Goal: Check status: Check status

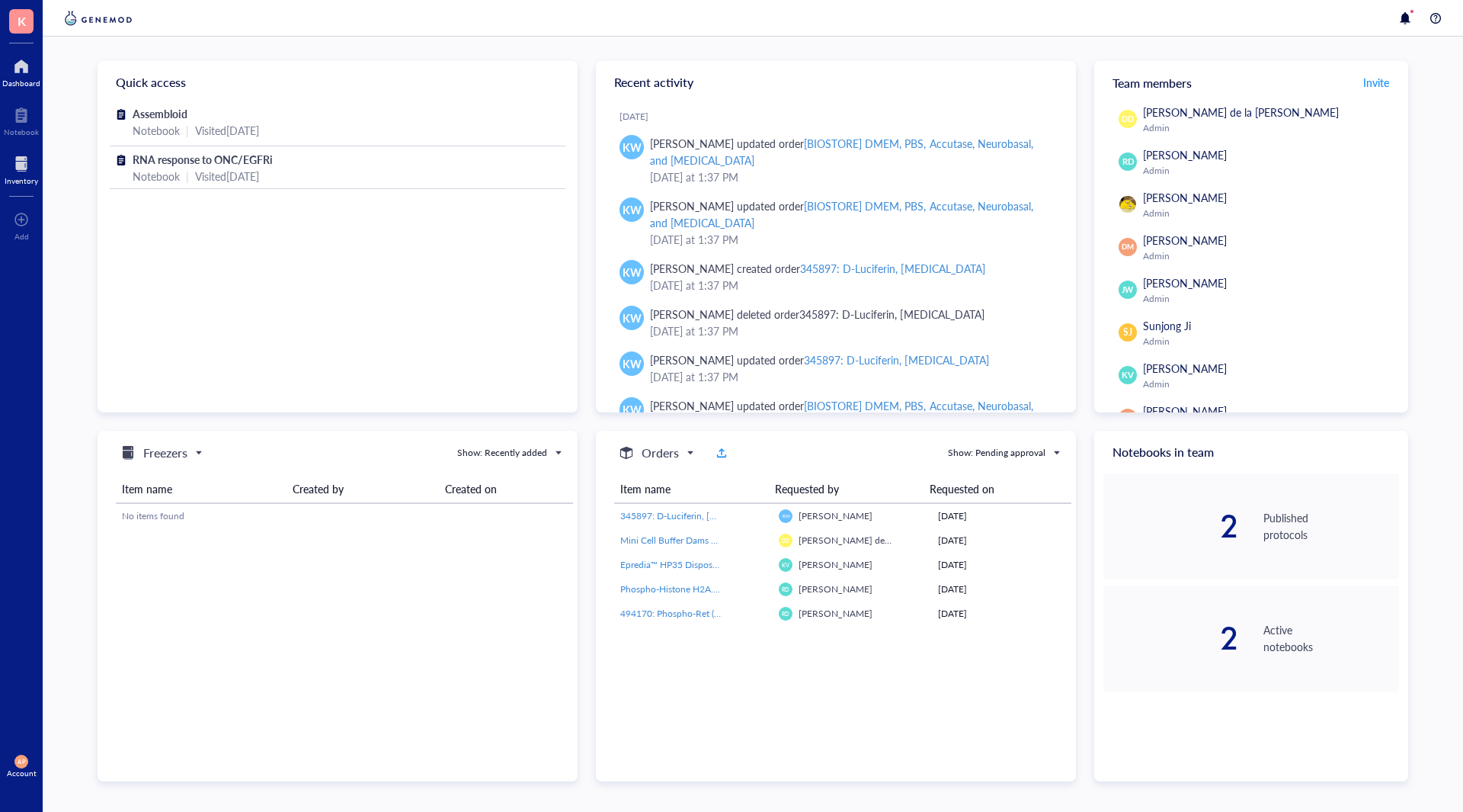
click at [3, 171] on div "Inventory" at bounding box center [21, 168] width 43 height 43
click at [17, 174] on div at bounding box center [22, 164] width 34 height 25
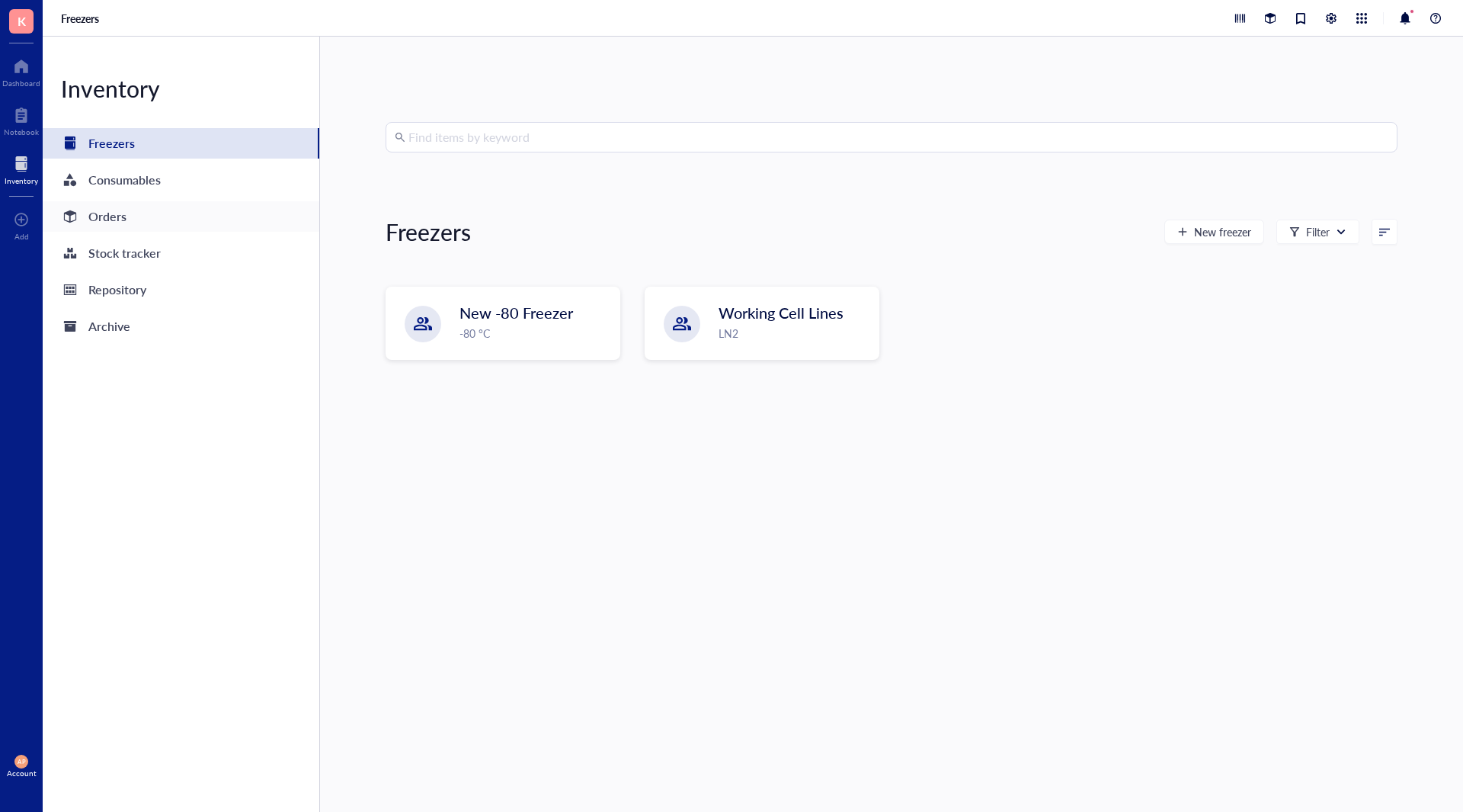
click at [165, 229] on div "Orders" at bounding box center [181, 216] width 276 height 31
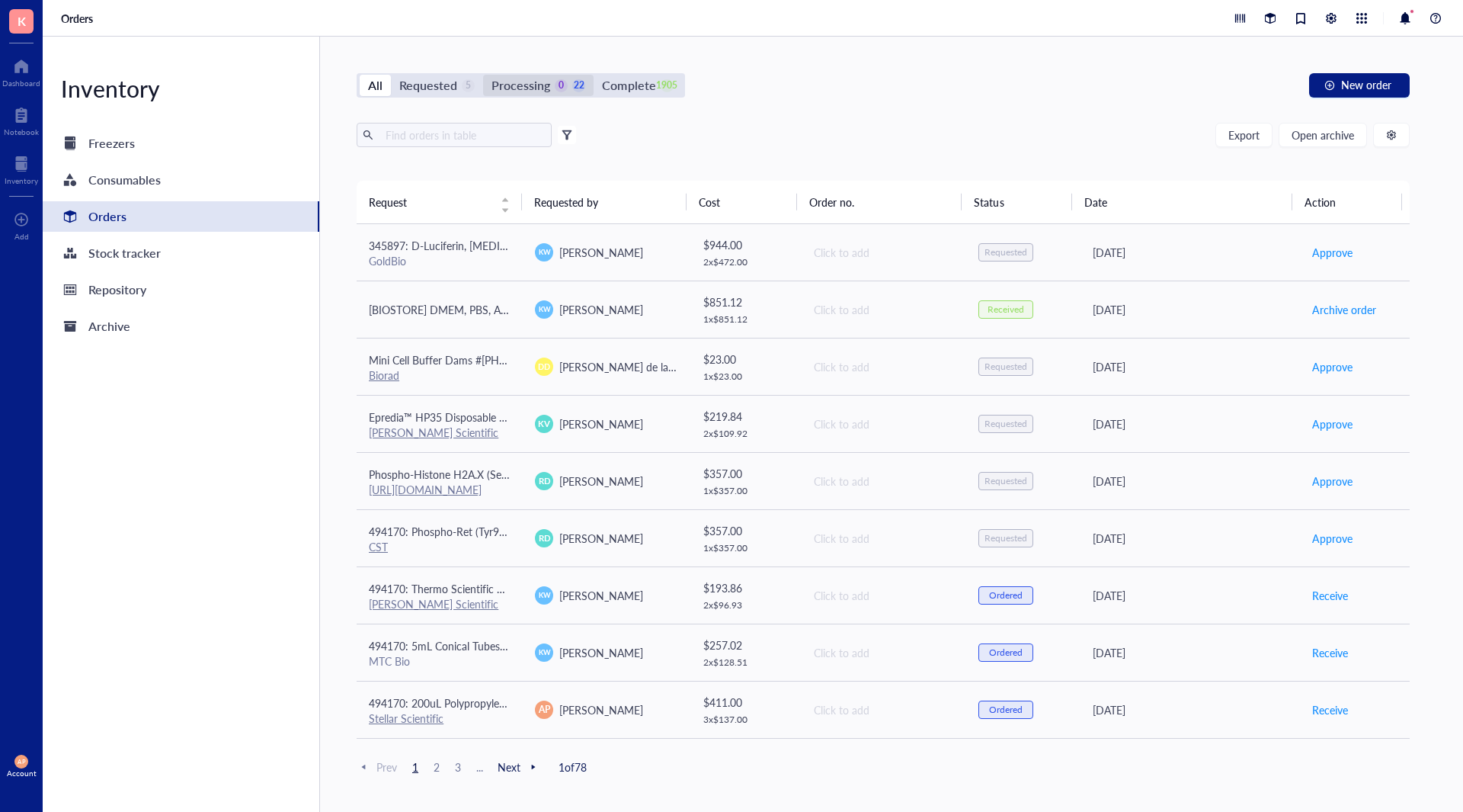
click at [546, 84] on div "Processing" at bounding box center [521, 84] width 59 height 21
click at [483, 75] on input "Processing 0 22" at bounding box center [483, 75] width 0 height 0
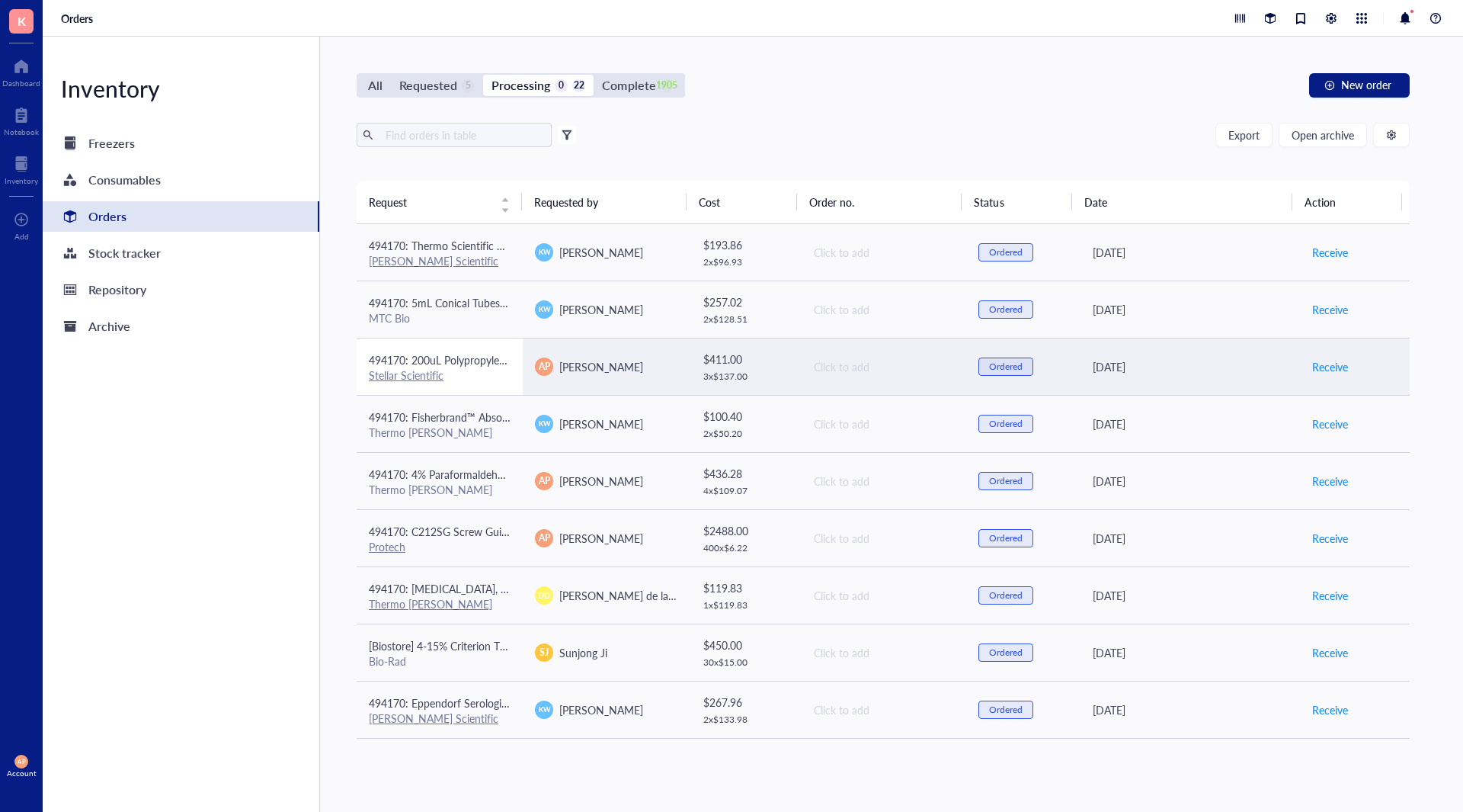
click at [476, 381] on div "Stellar Scientific" at bounding box center [439, 375] width 142 height 14
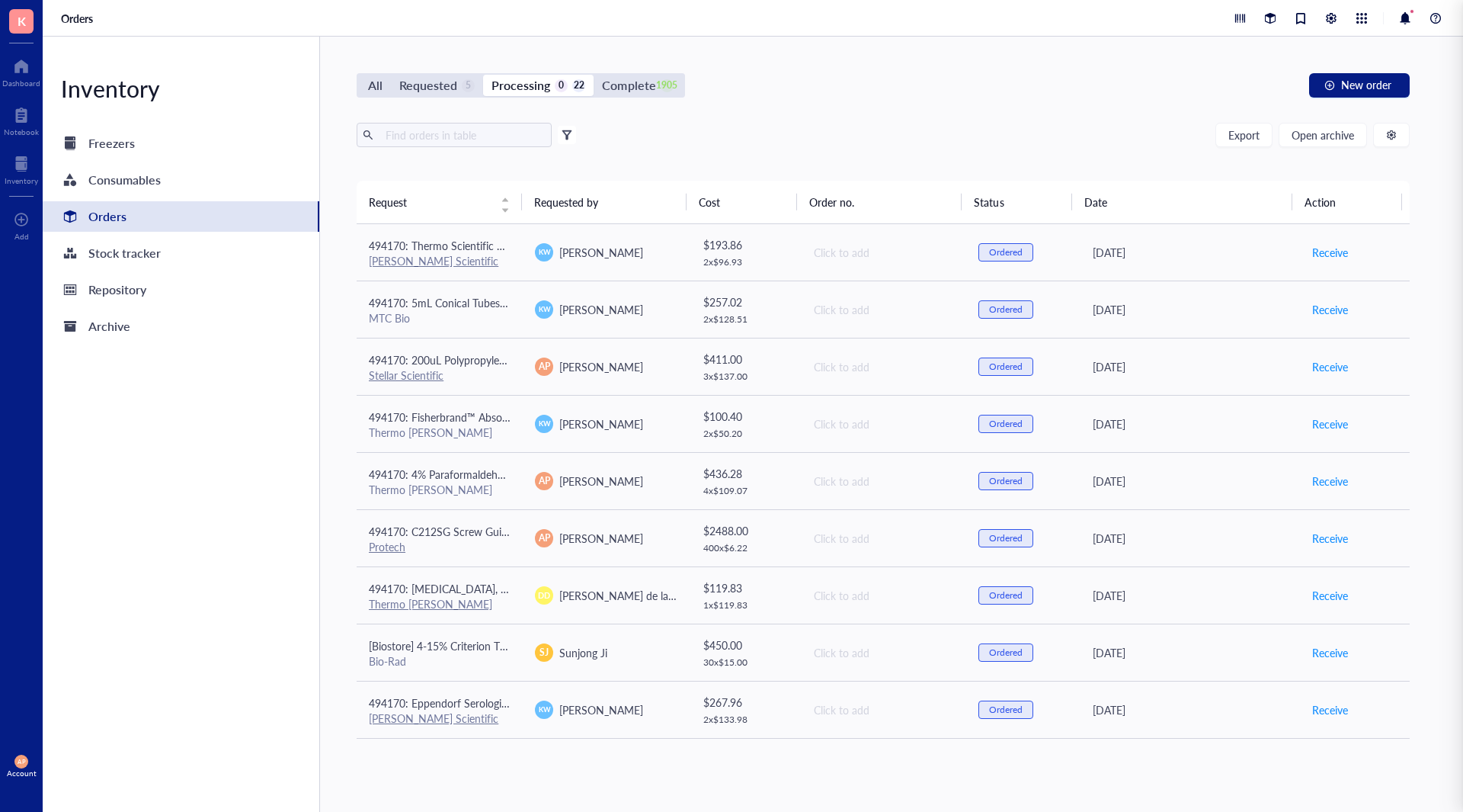
click at [54, 524] on div "Inventory Freezers Consumables Orders Stock tracker Repository Archive" at bounding box center [181, 424] width 277 height 775
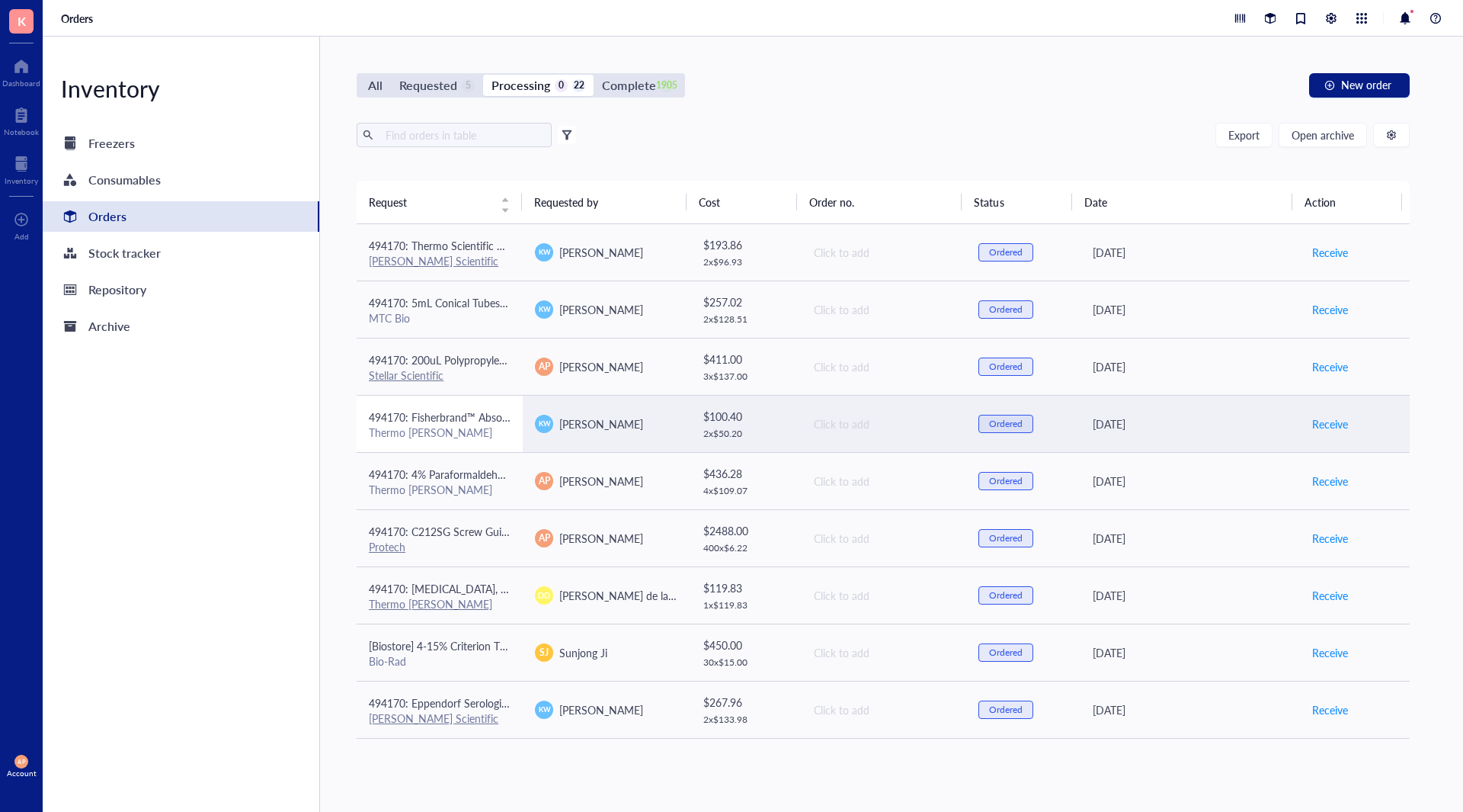
drag, startPoint x: 504, startPoint y: 432, endPoint x: 466, endPoint y: 429, distance: 38.1
click at [502, 431] on div "Thermo [PERSON_NAME]" at bounding box center [439, 432] width 142 height 14
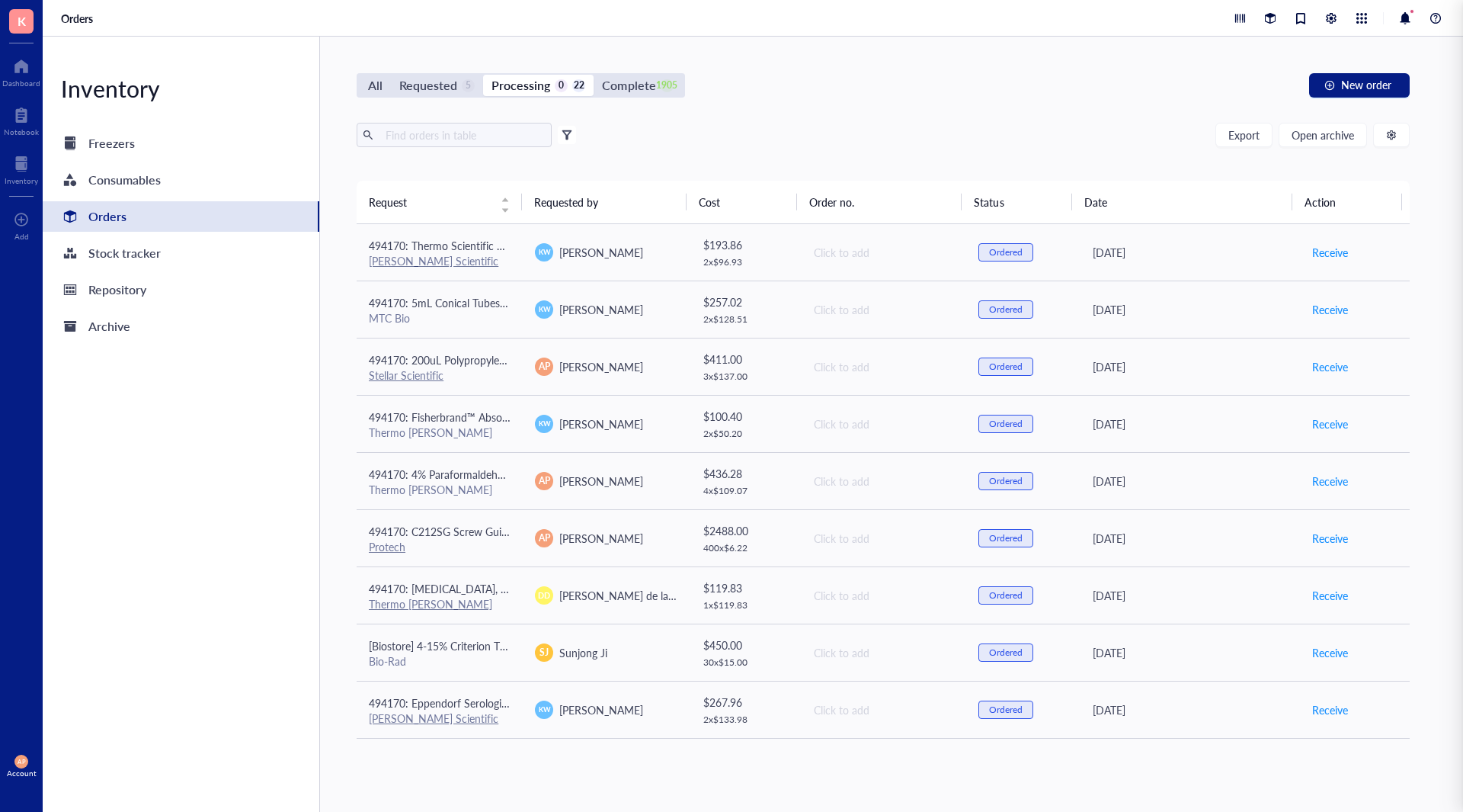
click at [218, 432] on div "Inventory Freezers Consumables Orders Stock tracker Repository Archive" at bounding box center [181, 424] width 277 height 775
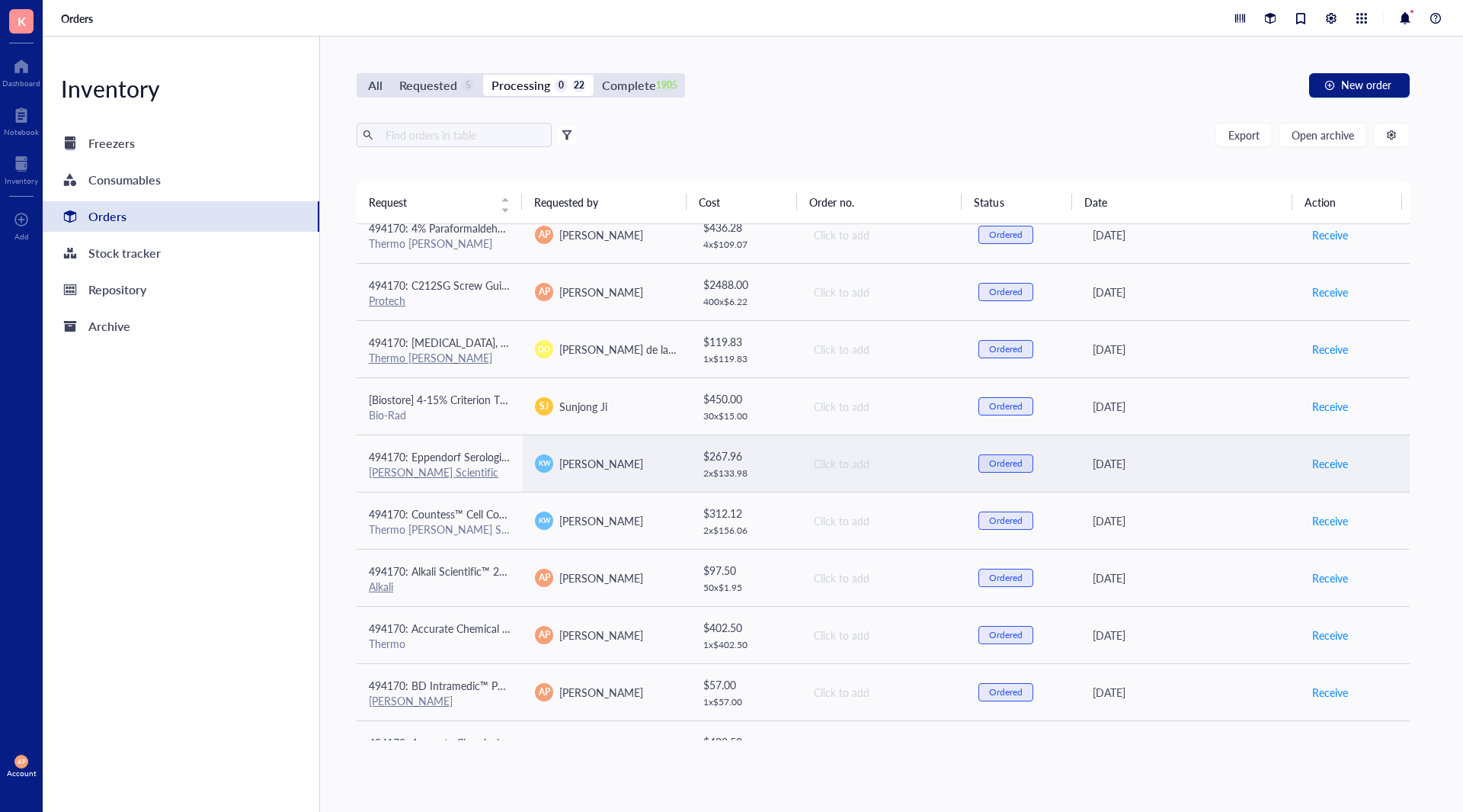
scroll to position [457, 0]
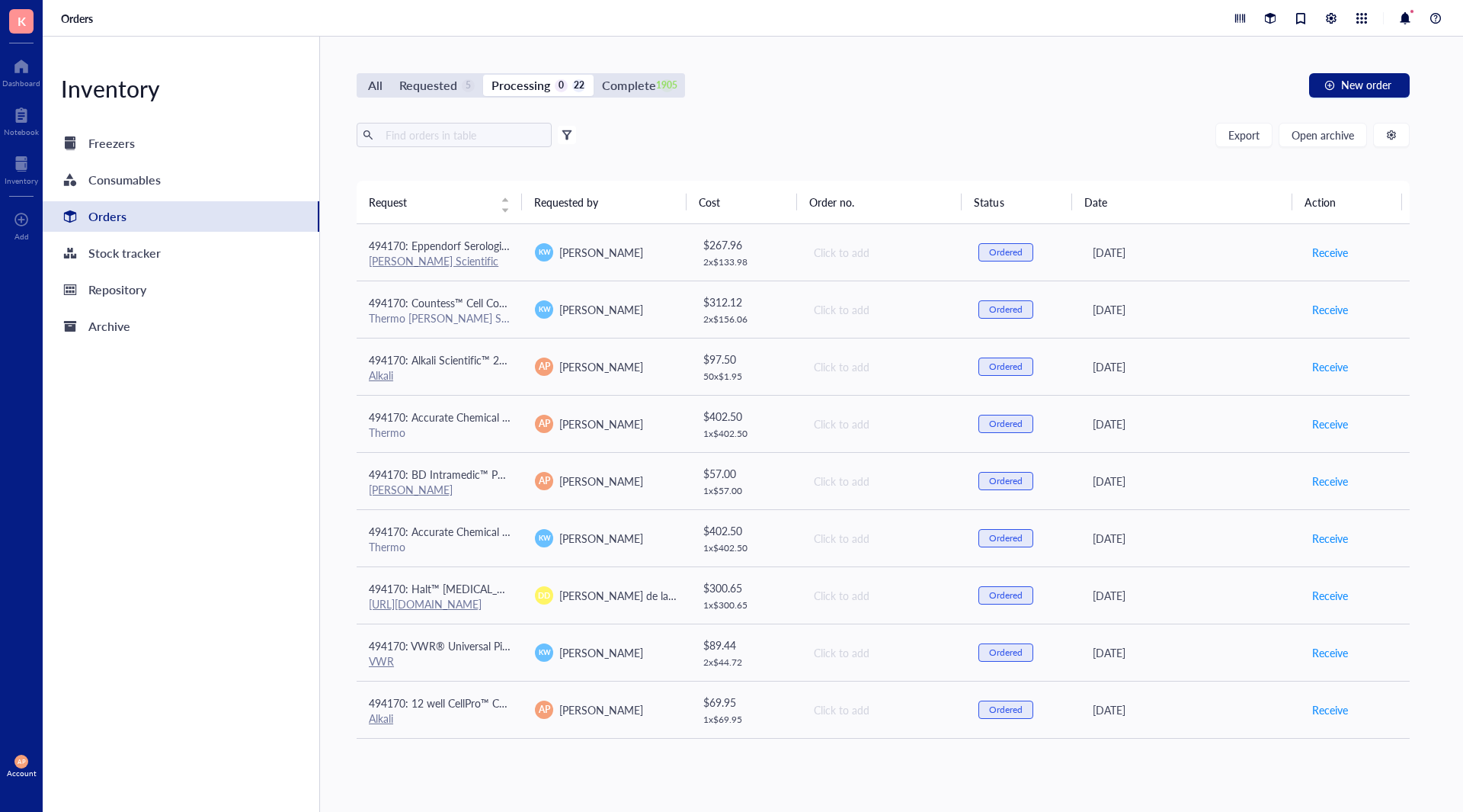
drag, startPoint x: 444, startPoint y: 81, endPoint x: 428, endPoint y: 113, distance: 35.8
click at [443, 81] on div "Requested" at bounding box center [428, 84] width 58 height 21
click at [391, 75] on input "Requested 5" at bounding box center [391, 75] width 0 height 0
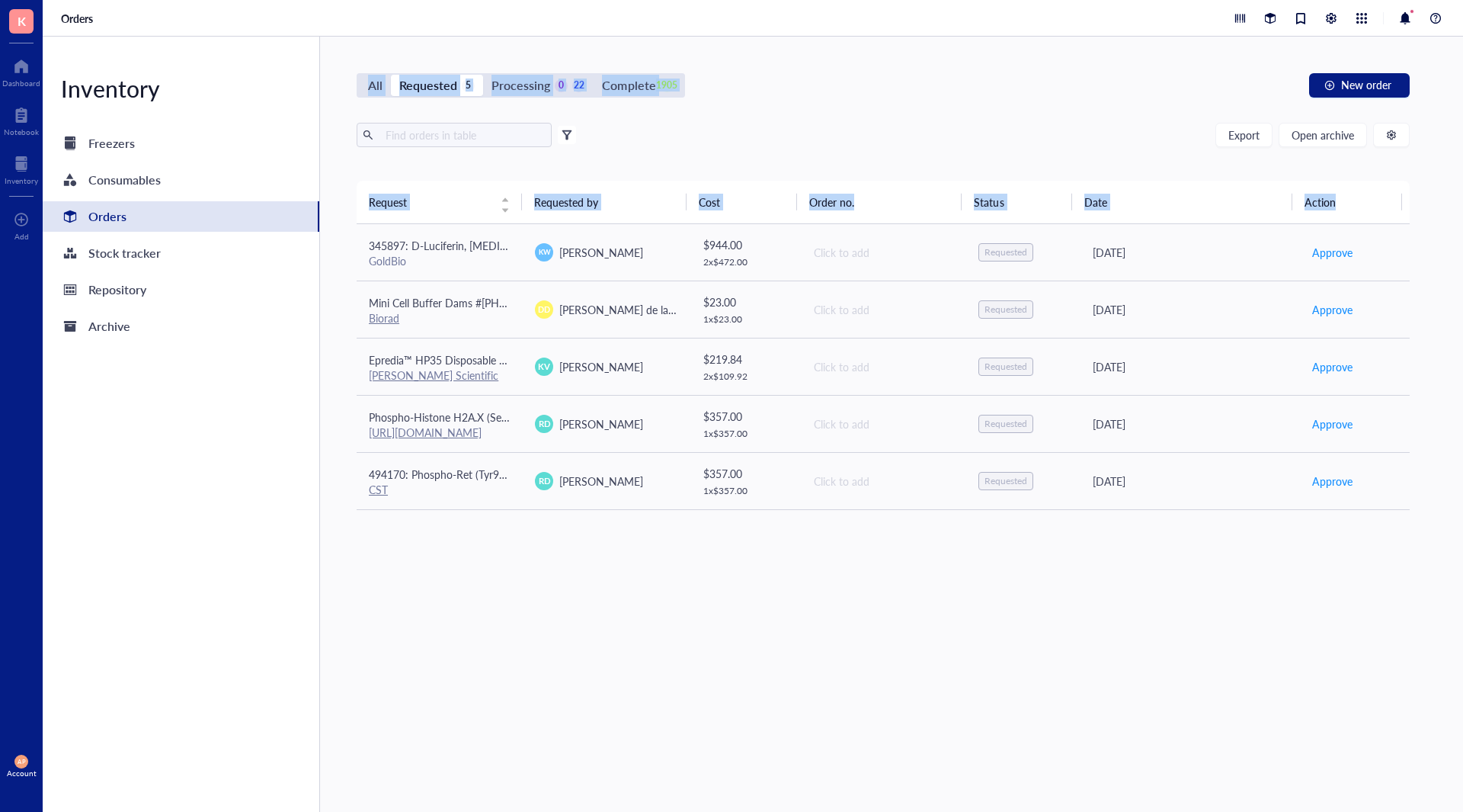
drag, startPoint x: 580, startPoint y: 654, endPoint x: 246, endPoint y: 519, distance: 360.3
click at [246, 519] on div "Inventory Freezers Consumables Orders Stock tracker Repository Archive All Requ…" at bounding box center [752, 424] width 1420 height 775
click at [623, 665] on div "Request Requested by Cost Order no. Status Date Action 345897: D-Luciferin, [ME…" at bounding box center [884, 460] width 1054 height 559
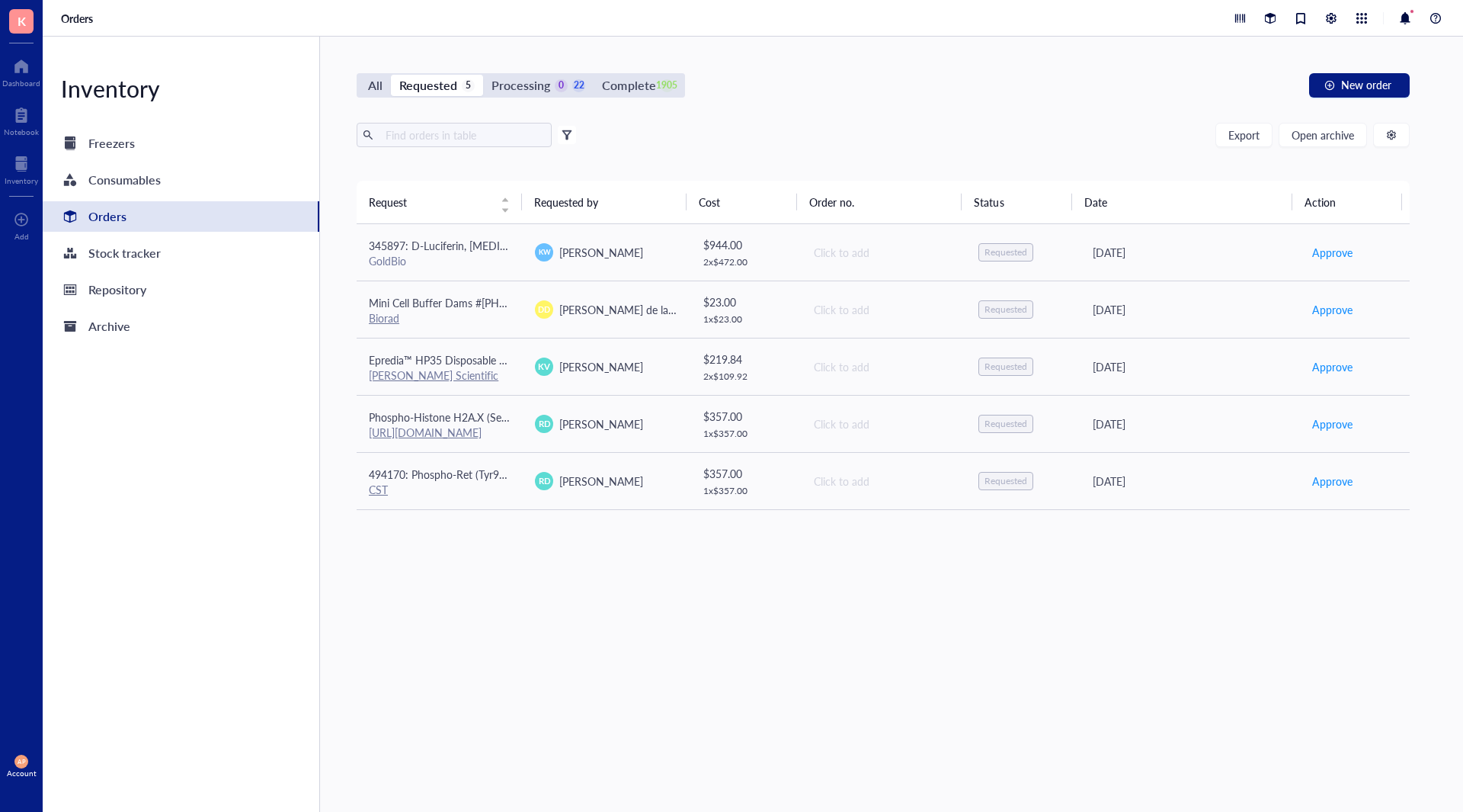
drag, startPoint x: 766, startPoint y: 114, endPoint x: 469, endPoint y: 25, distance: 310.0
click at [763, 112] on div "All Requested 5 Processing 0 22 Complete 1905 New order Export Open archive Fil…" at bounding box center [883, 424] width 1126 height 775
click at [531, 75] on div "Processing" at bounding box center [521, 84] width 59 height 21
click at [483, 75] on input "Processing 0 22" at bounding box center [483, 75] width 0 height 0
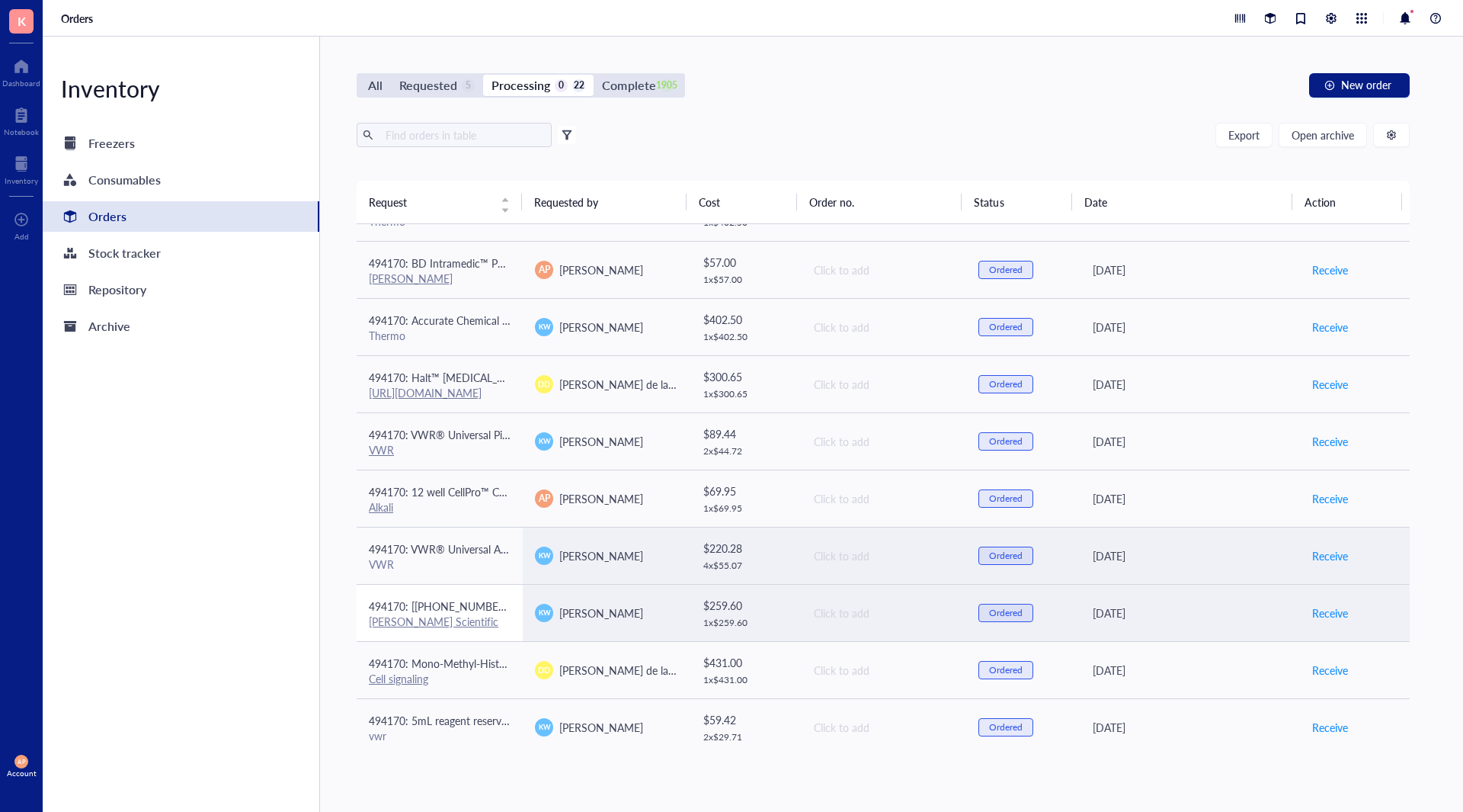
scroll to position [741, 0]
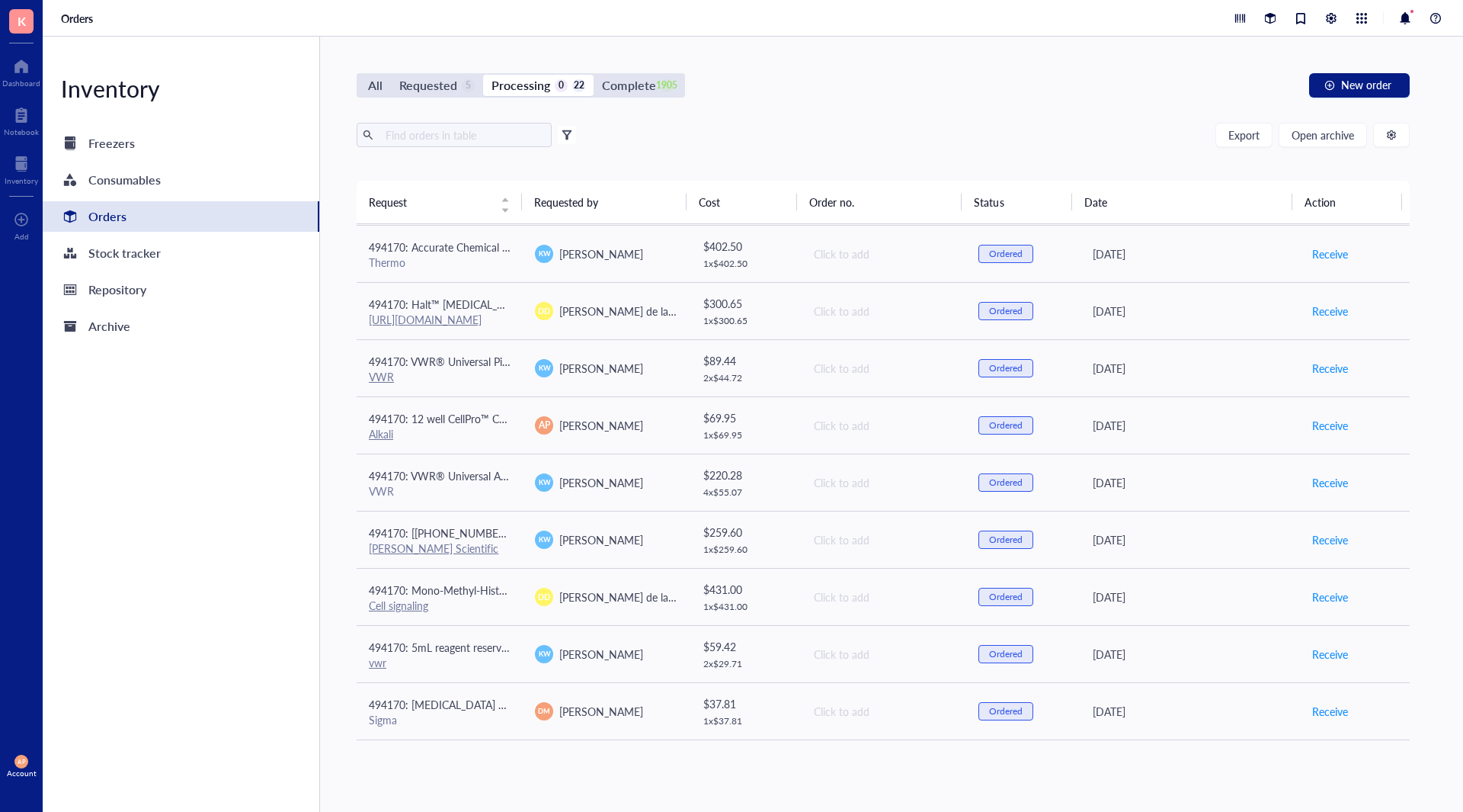
drag, startPoint x: 127, startPoint y: 492, endPoint x: 127, endPoint y: 599, distance: 107.0
click at [127, 599] on div "Inventory Freezers Consumables Orders Stock tracker Repository Archive" at bounding box center [181, 424] width 277 height 775
drag, startPoint x: 154, startPoint y: 478, endPoint x: 160, endPoint y: 589, distance: 111.2
click at [160, 589] on div "Inventory Freezers Consumables Orders Stock tracker Repository Archive" at bounding box center [181, 424] width 277 height 775
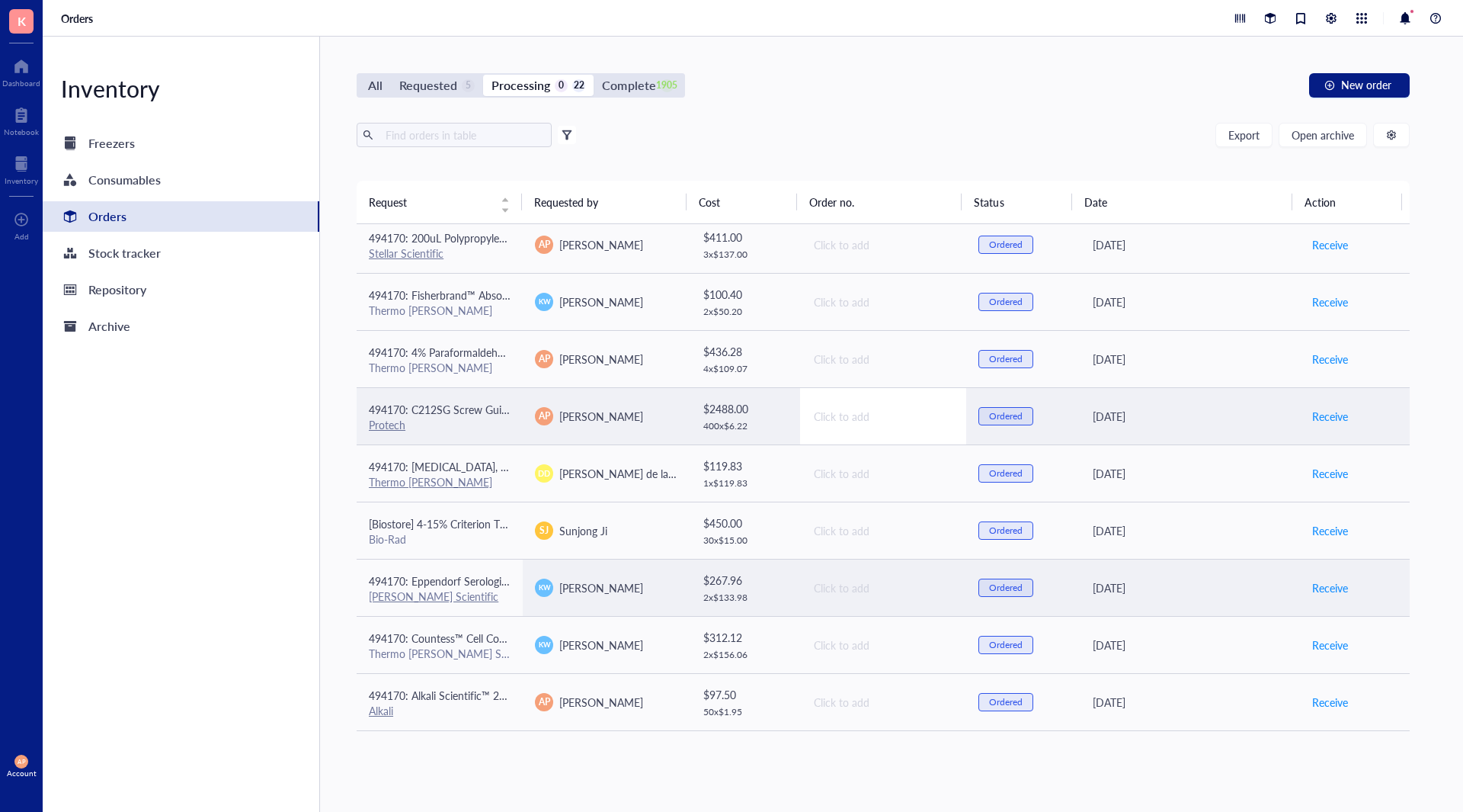
scroll to position [0, 0]
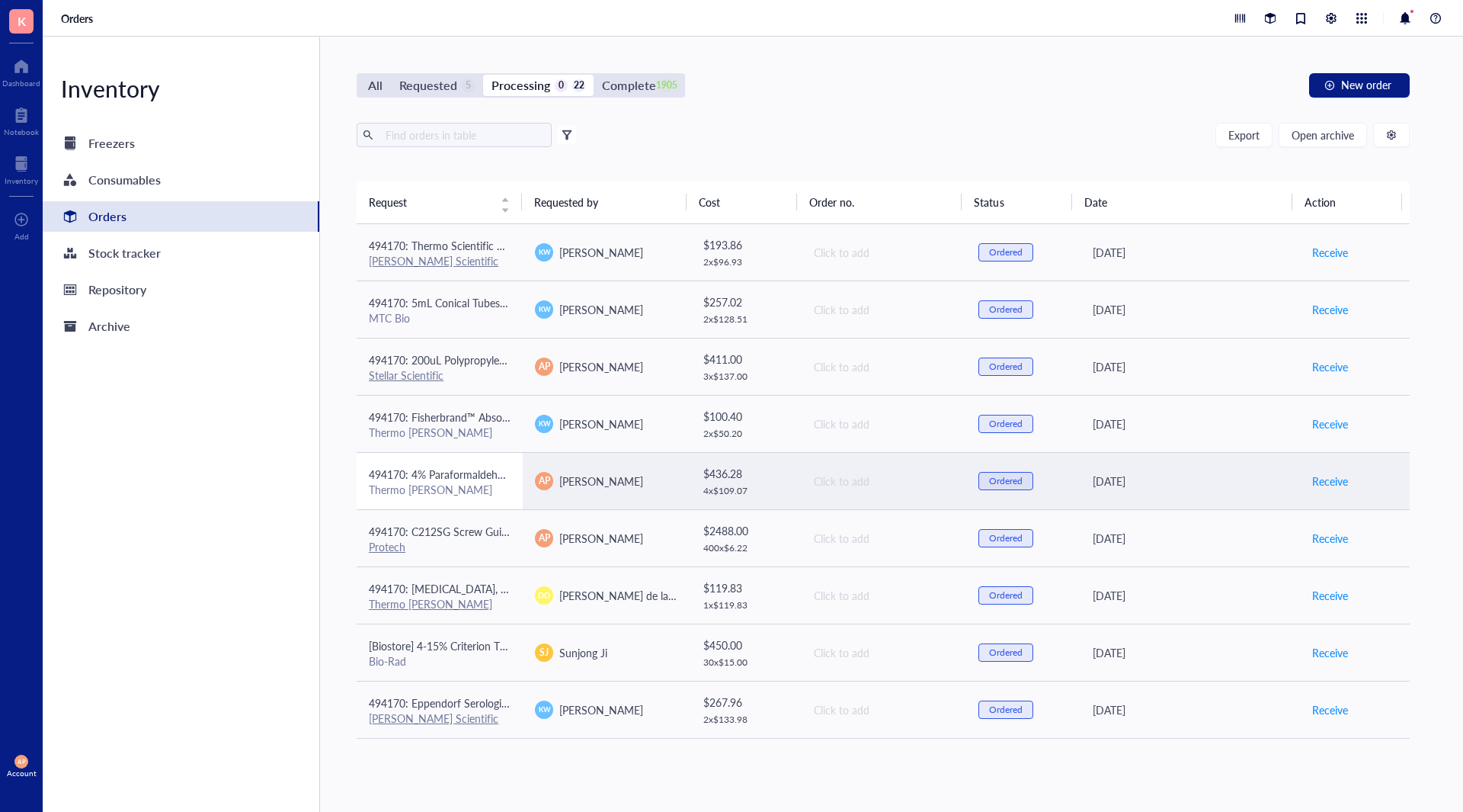
click at [449, 490] on div "Thermo [PERSON_NAME]" at bounding box center [439, 489] width 142 height 14
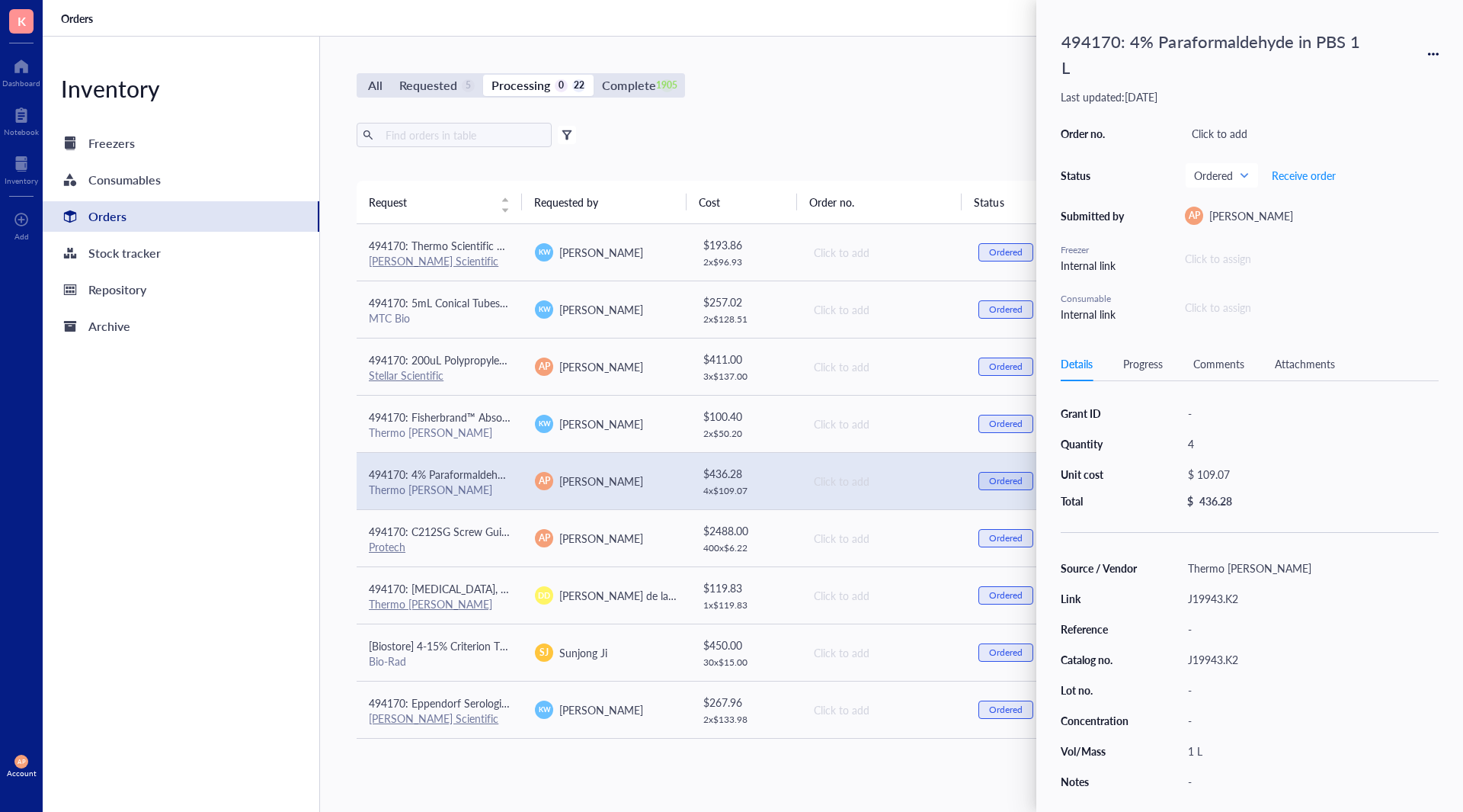
click at [1335, 348] on div "Details Progress Comments Attachments" at bounding box center [1249, 364] width 378 height 35
click at [1316, 371] on div "Attachments" at bounding box center [1305, 363] width 61 height 17
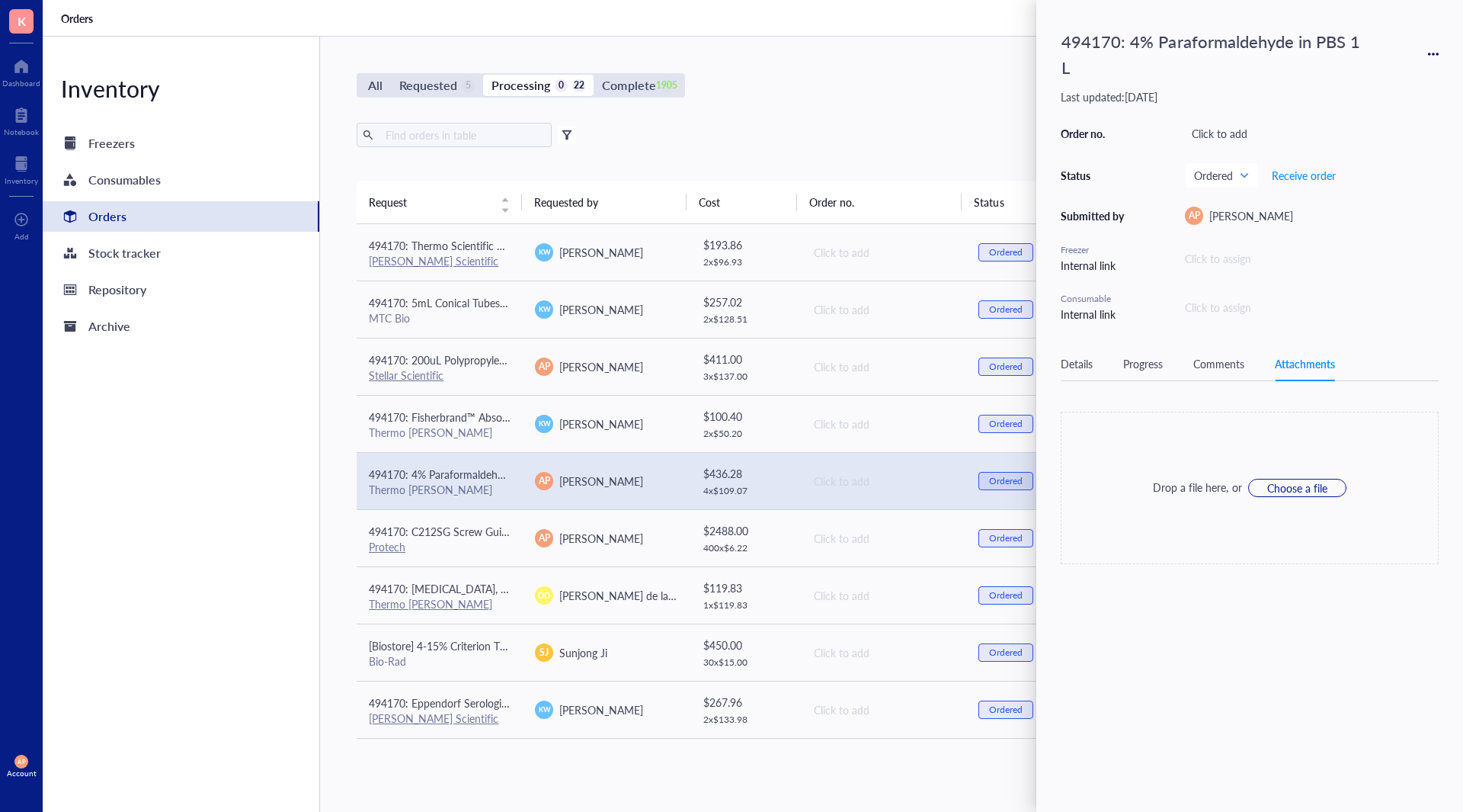
click at [82, 592] on div "Inventory Freezers Consumables Orders Stock tracker Repository Archive" at bounding box center [181, 424] width 277 height 775
